Goal: Task Accomplishment & Management: Use online tool/utility

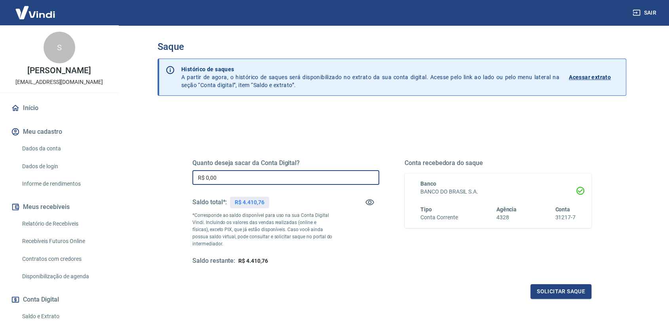
click at [260, 173] on input "R$ 0,00" at bounding box center [285, 177] width 187 height 15
type input "R$ 4.000,00"
click at [569, 294] on button "Solicitar saque" at bounding box center [561, 291] width 61 height 15
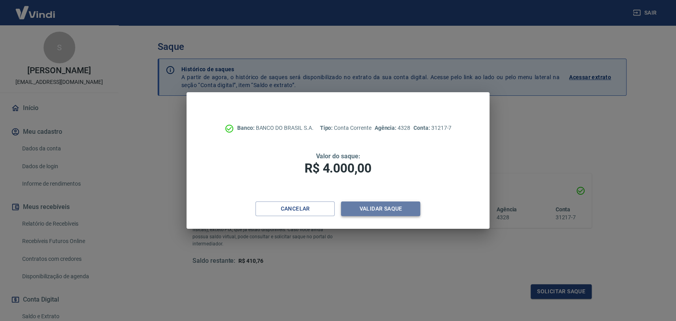
click at [399, 215] on button "Validar saque" at bounding box center [380, 209] width 79 height 15
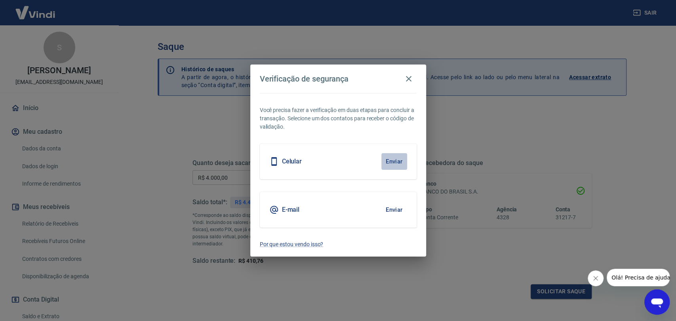
click at [396, 164] on button "Enviar" at bounding box center [394, 161] width 26 height 17
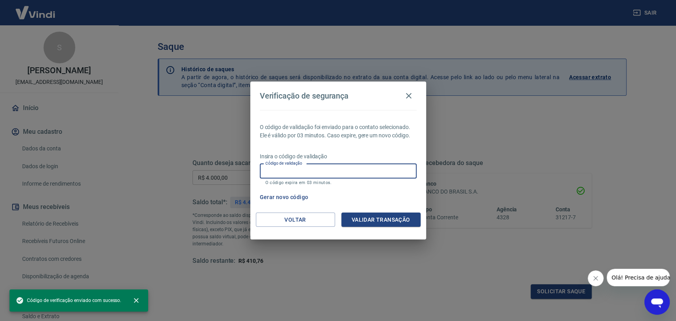
click at [366, 170] on input "Código de validação" at bounding box center [338, 171] width 157 height 15
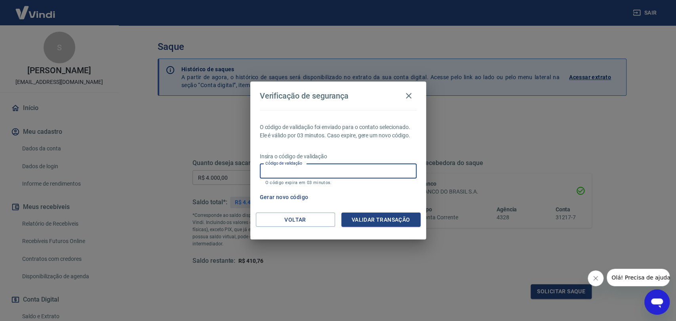
click at [366, 170] on input "Código de validação" at bounding box center [338, 171] width 157 height 15
type input "294839"
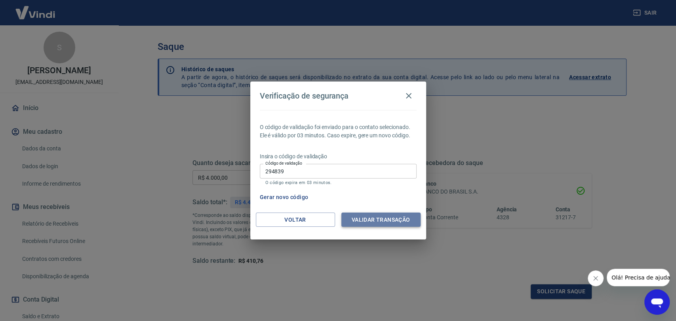
click at [394, 219] on button "Validar transação" at bounding box center [380, 220] width 79 height 15
